Goal: Task Accomplishment & Management: Complete application form

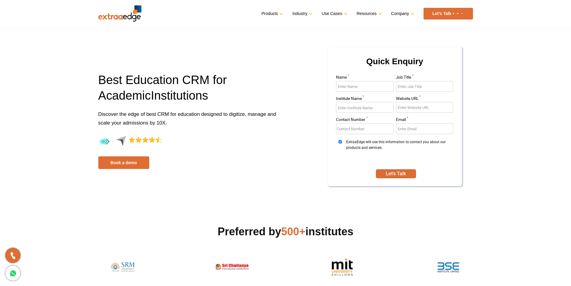
click at [277, 13] on link "Products" at bounding box center [271, 13] width 20 height 9
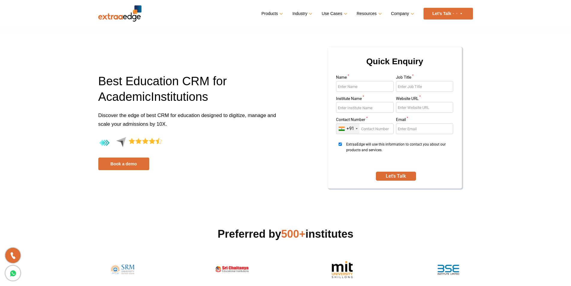
click at [277, 13] on link "Products" at bounding box center [271, 13] width 20 height 9
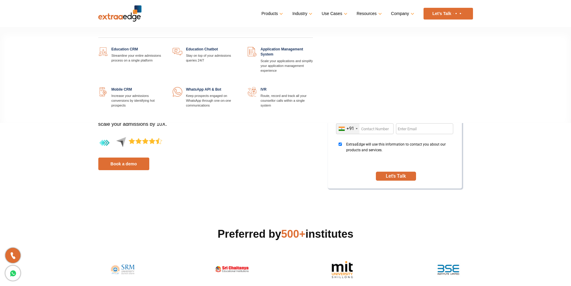
click at [164, 47] on link at bounding box center [164, 47] width 0 height 0
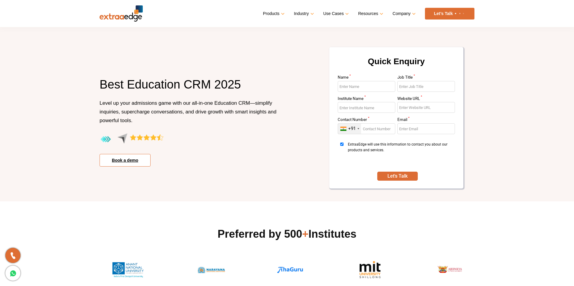
click at [140, 159] on link "Book a demo" at bounding box center [125, 160] width 51 height 13
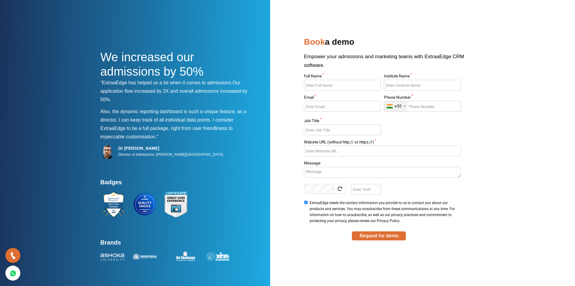
click at [333, 86] on input "Full Name *" at bounding box center [342, 85] width 77 height 11
type input "[PERSON_NAME]"
click at [395, 85] on input "Institute Name *" at bounding box center [422, 85] width 77 height 11
type input "Scasc"
click at [337, 109] on input "Email *" at bounding box center [342, 106] width 77 height 11
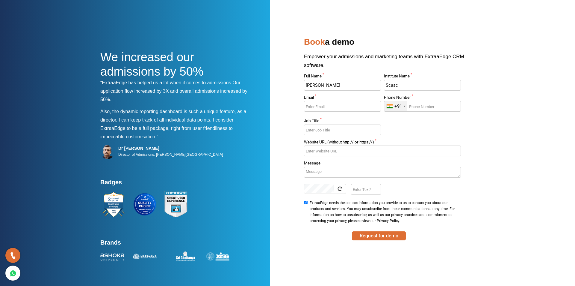
click at [337, 104] on input "Email *" at bounding box center [342, 106] width 77 height 11
paste input "macij25855@bizmud.com"
type input "macij25855@bizmud.com"
click at [415, 105] on input "Phone Number *" at bounding box center [422, 106] width 77 height 11
click at [416, 103] on input "Phone Number *" at bounding box center [422, 106] width 77 height 11
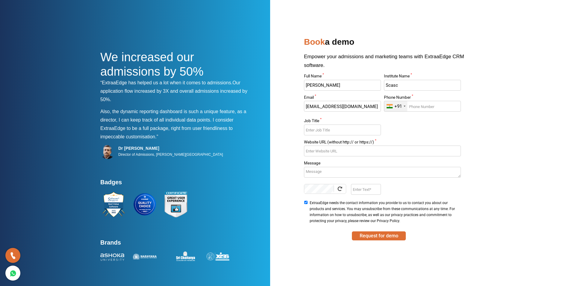
paste input "9174287232"
type input "9174287232"
click at [326, 127] on input "Job Title *" at bounding box center [342, 129] width 77 height 11
type input "D"
type input "Asdasfasd"
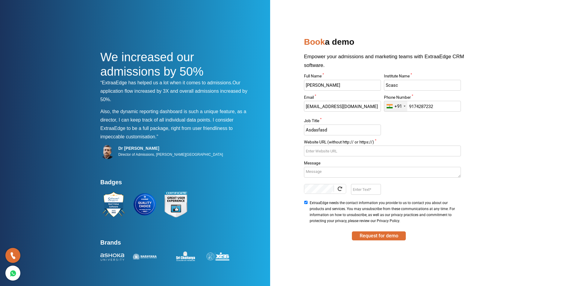
click at [342, 149] on input "Website URL (without http:// or https://) *" at bounding box center [382, 150] width 157 height 11
type input "acasvfsv"
click at [331, 172] on textarea "Message" at bounding box center [382, 172] width 157 height 11
type textarea "svavav"
click at [358, 190] on input "Enter Text" at bounding box center [366, 189] width 30 height 11
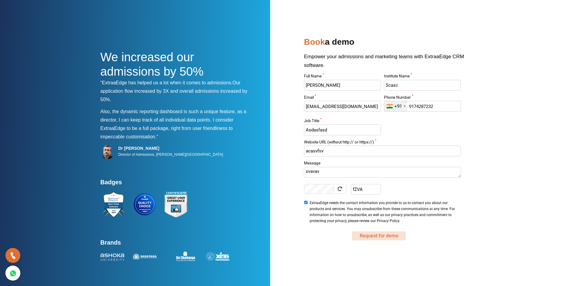
type input "fZVA"
click at [358, 237] on button "Request for demo" at bounding box center [379, 235] width 54 height 9
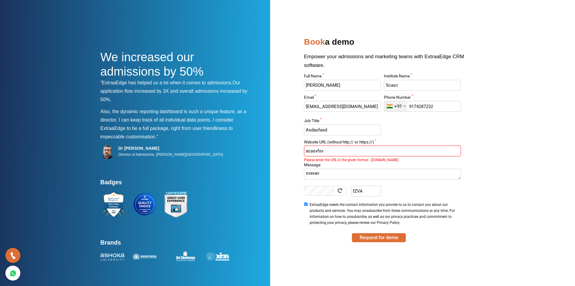
drag, startPoint x: 333, startPoint y: 147, endPoint x: 299, endPoint y: 152, distance: 33.9
click at [299, 152] on div "Full Name * Mayur Institute Name * Scasc Email * macij25855@bizmud.com Phone Nu…" at bounding box center [383, 157] width 174 height 186
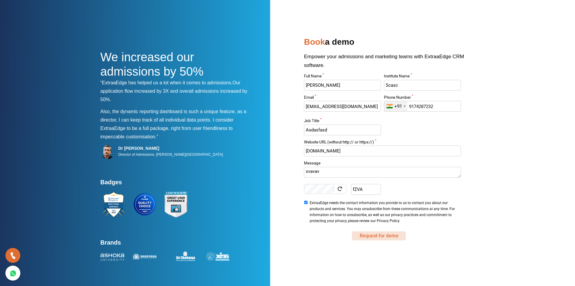
click at [391, 233] on button "Request for demo" at bounding box center [379, 235] width 54 height 9
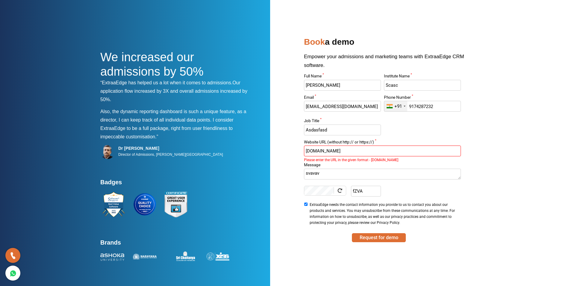
click at [307, 152] on input "abc.com" at bounding box center [382, 150] width 157 height 11
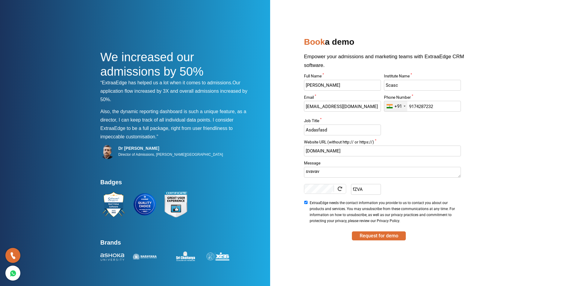
type input "www.abc.com"
click at [352, 231] on button "Request for demo" at bounding box center [379, 235] width 54 height 9
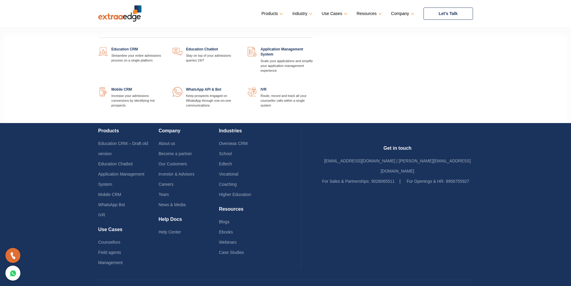
click at [275, 12] on link "Products" at bounding box center [271, 13] width 20 height 9
click at [164, 47] on link at bounding box center [164, 47] width 0 height 0
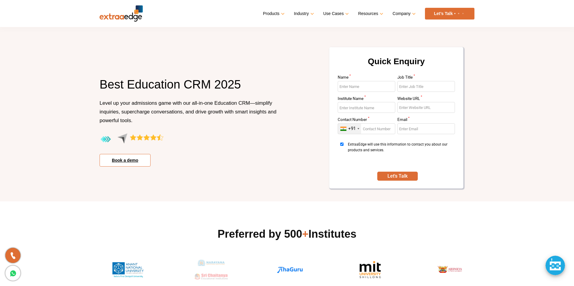
click at [141, 159] on link "Book a demo" at bounding box center [125, 160] width 51 height 13
